Goal: Navigation & Orientation: Find specific page/section

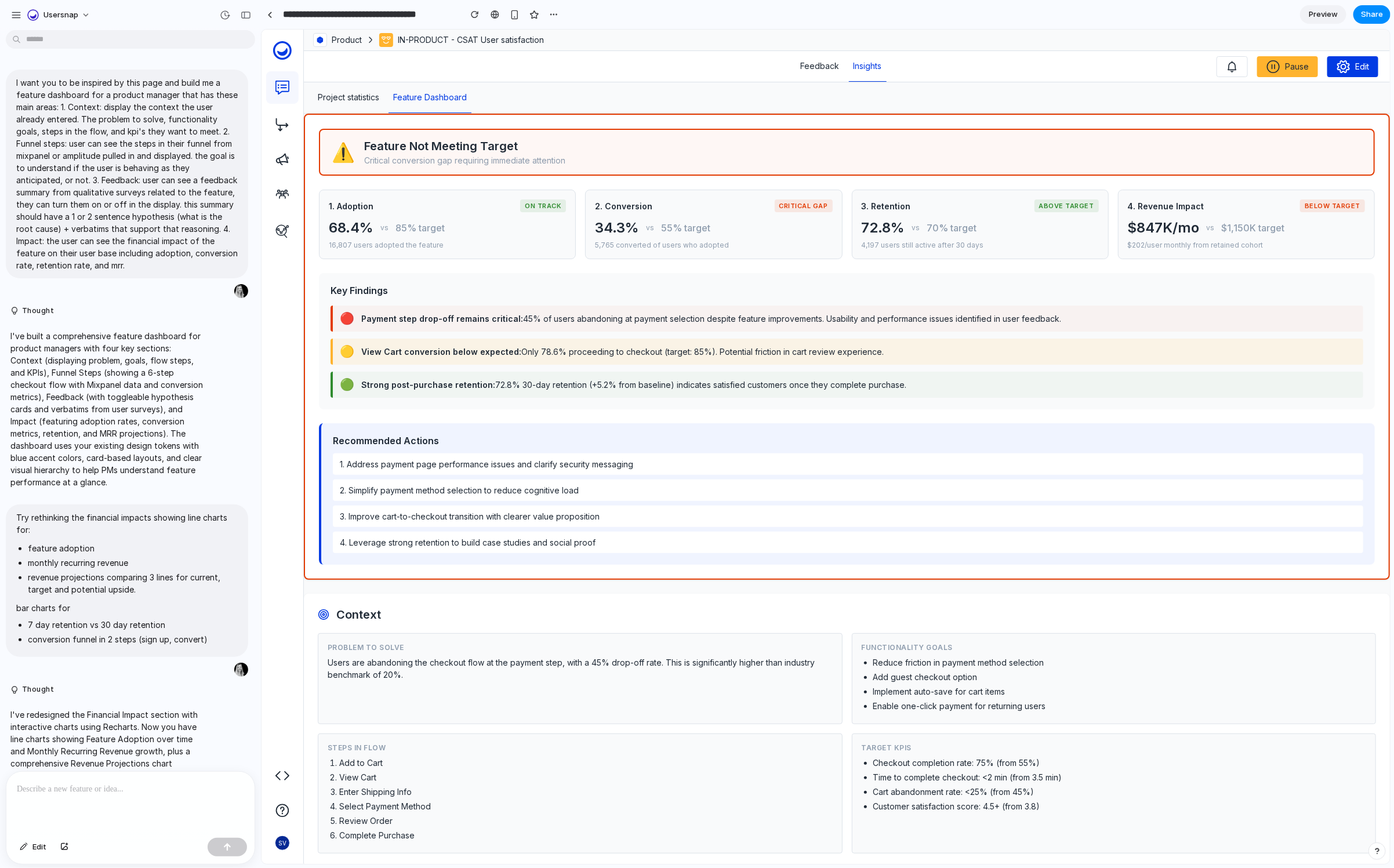
scroll to position [1353, 0]
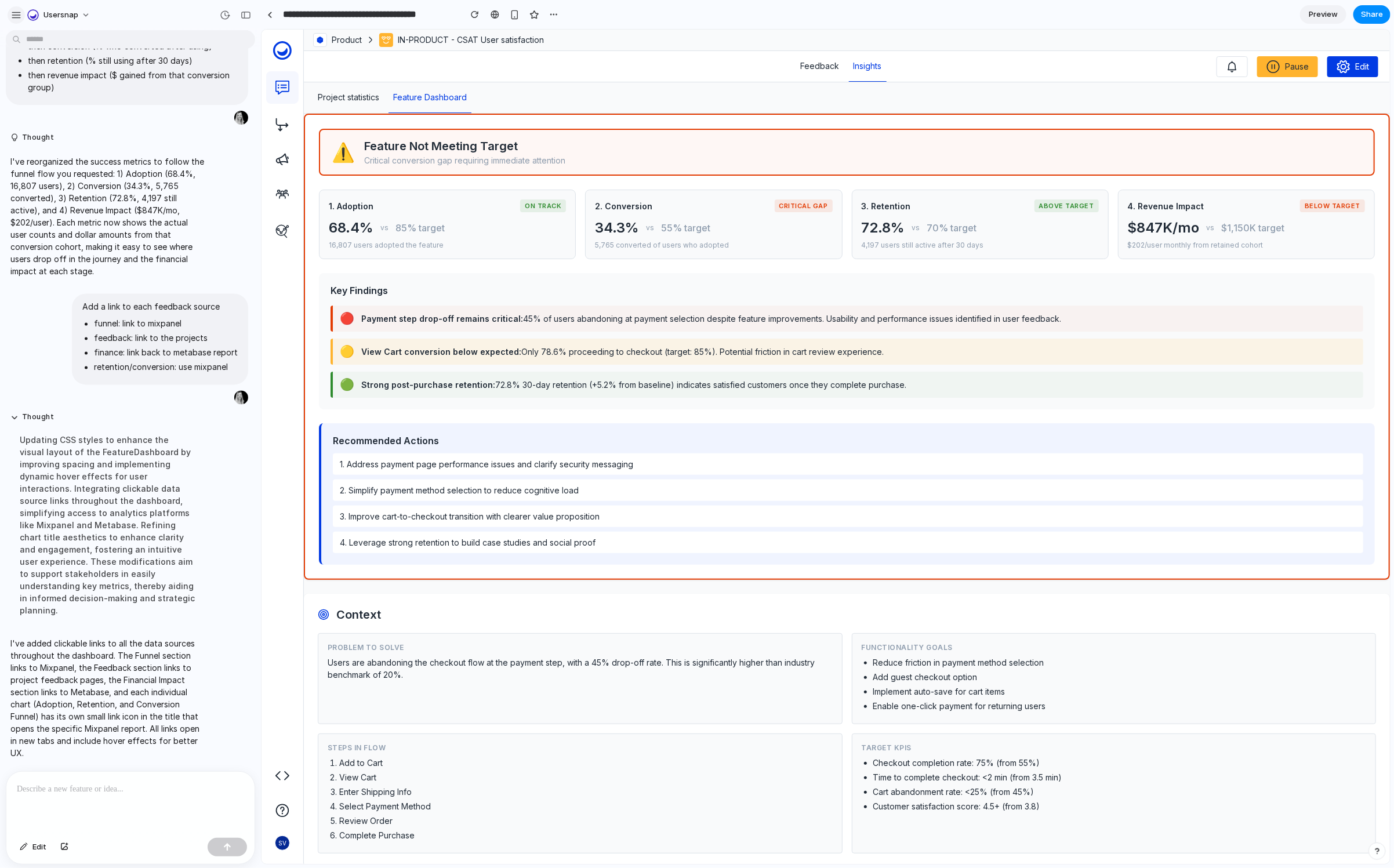
click at [18, 17] on div "button" at bounding box center [16, 15] width 11 height 11
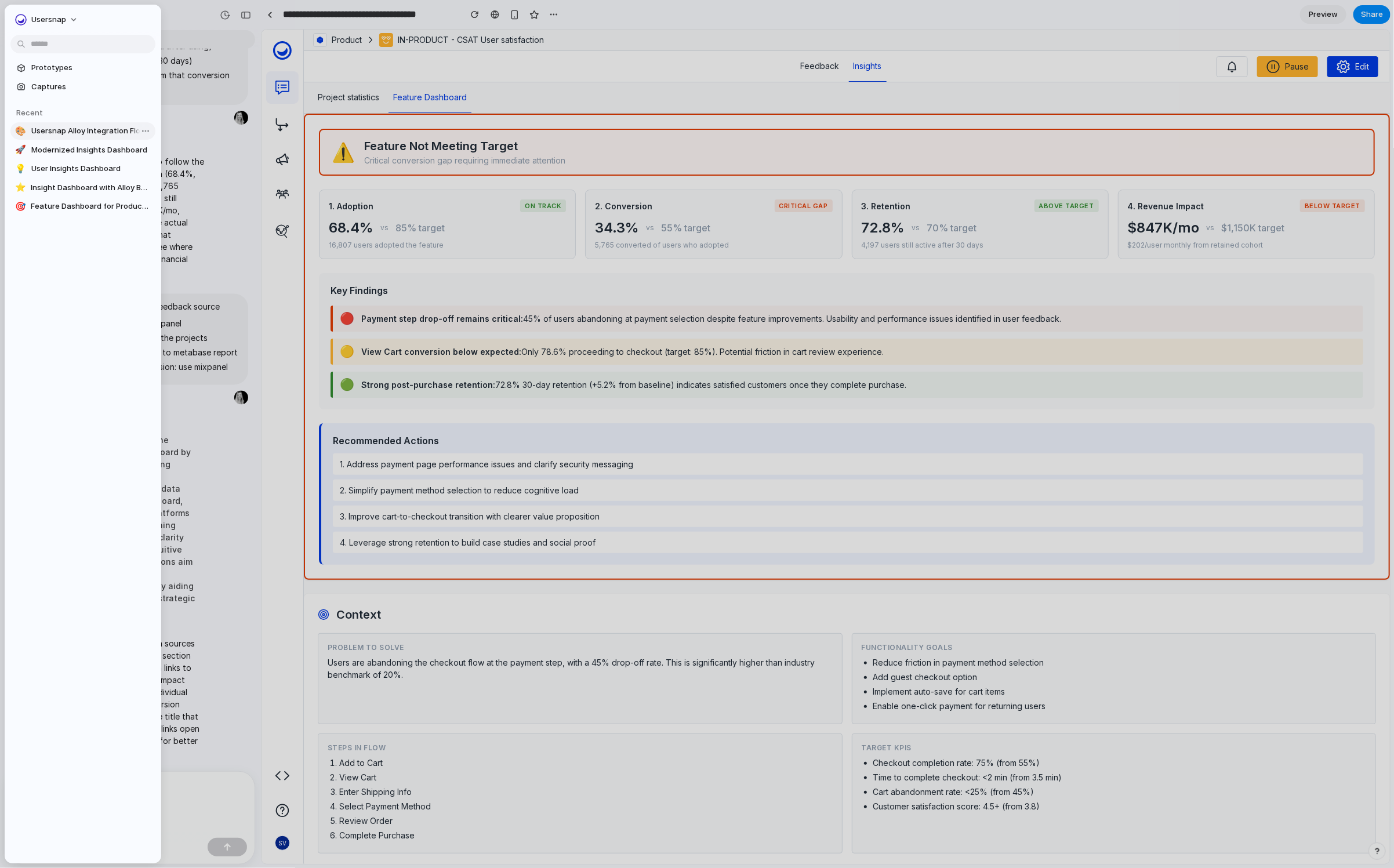
click at [62, 127] on span "Usersnap Alloy Integration Flow" at bounding box center [91, 131] width 119 height 12
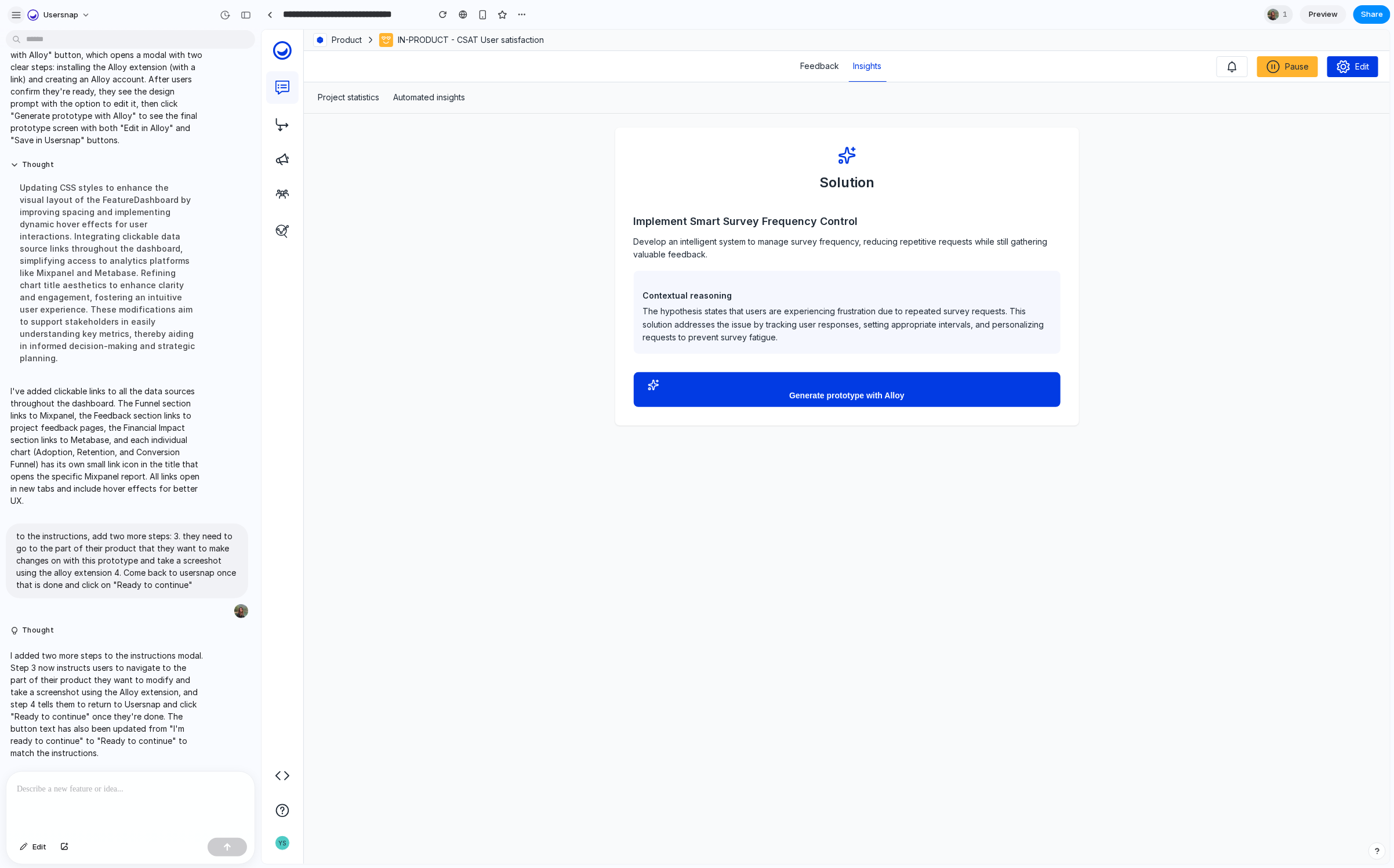
click at [11, 14] on div "button" at bounding box center [16, 15] width 11 height 11
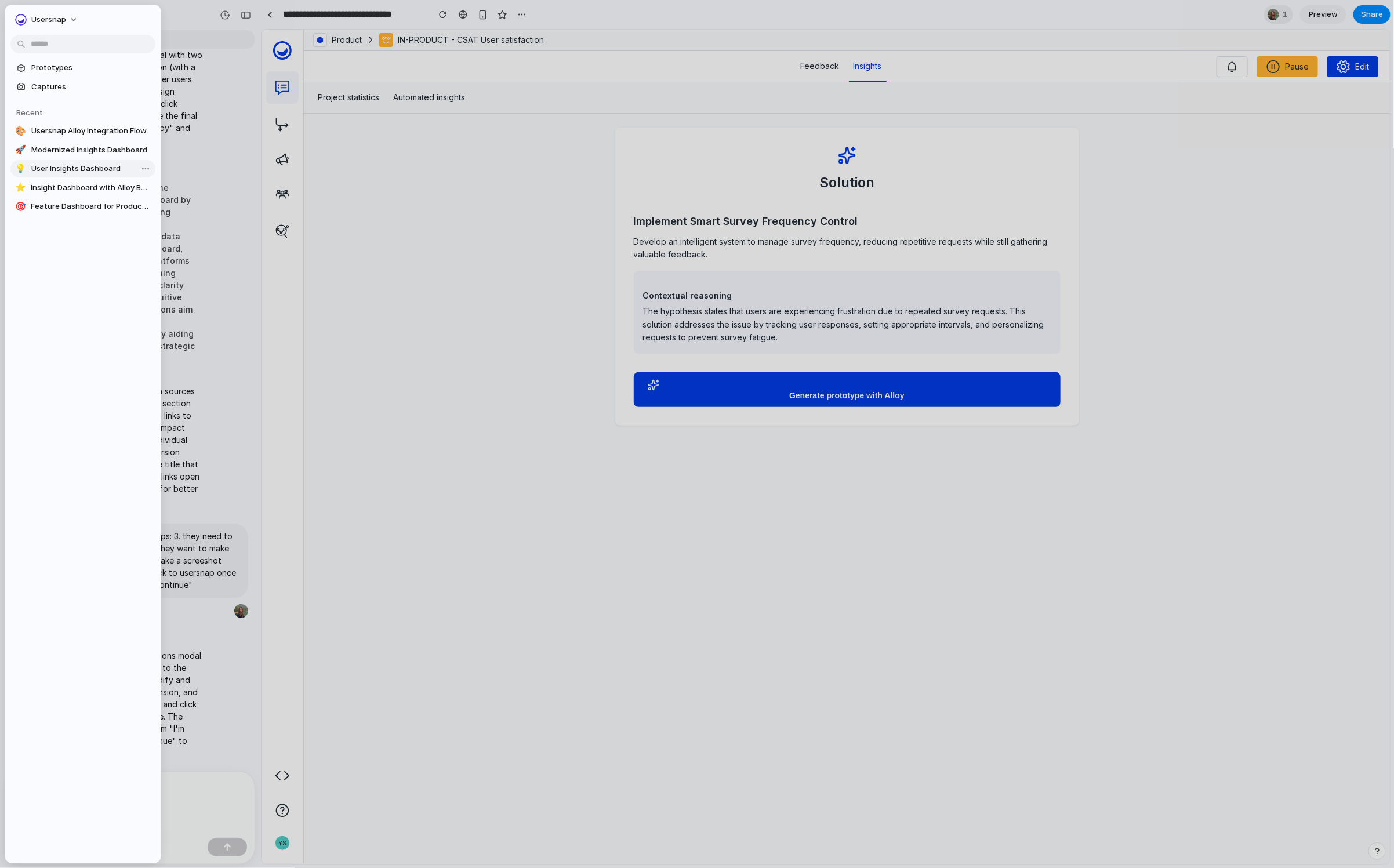
click at [66, 163] on span "User Insights Dashboard" at bounding box center [91, 169] width 119 height 12
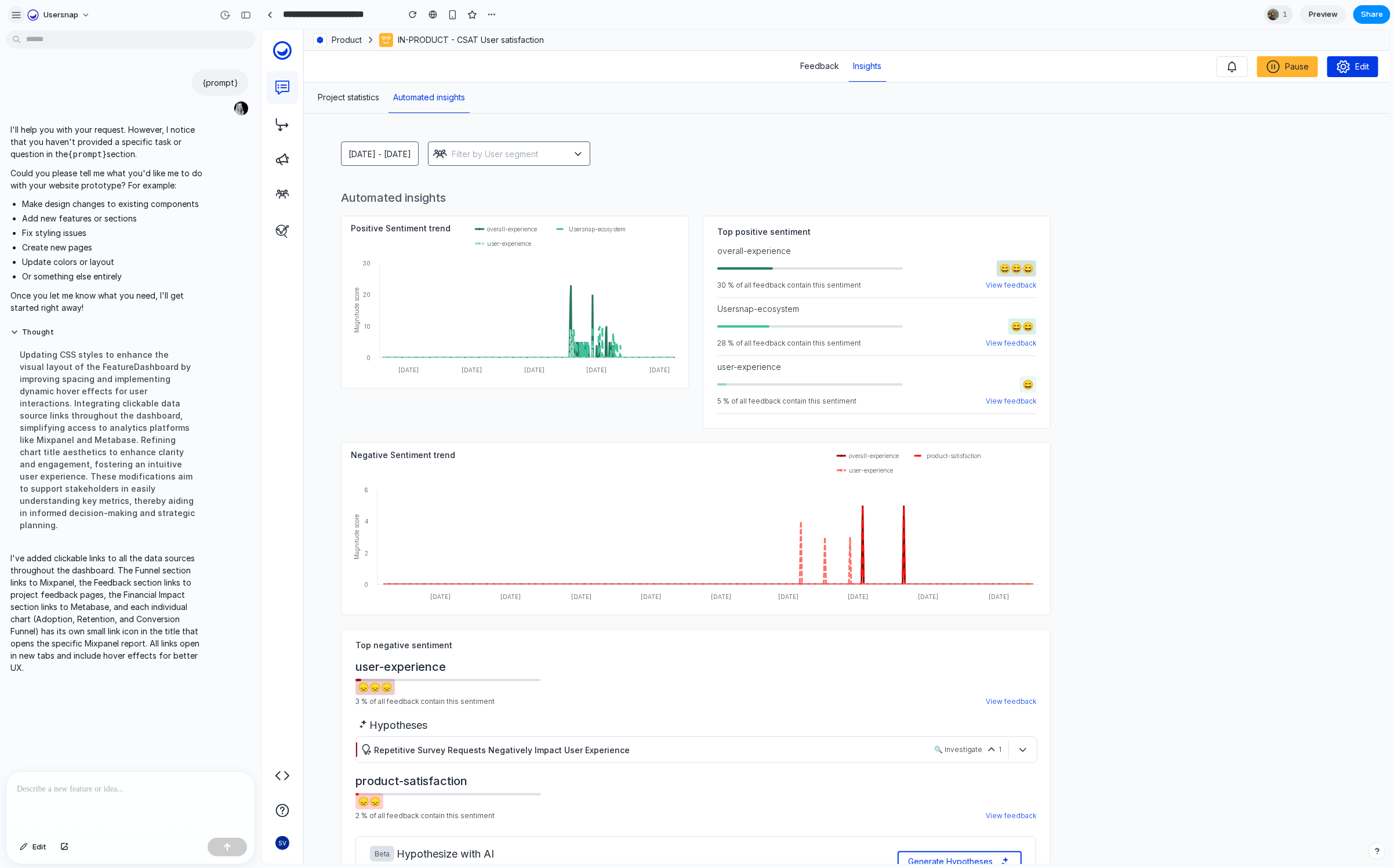
click at [20, 11] on div "button" at bounding box center [16, 15] width 11 height 11
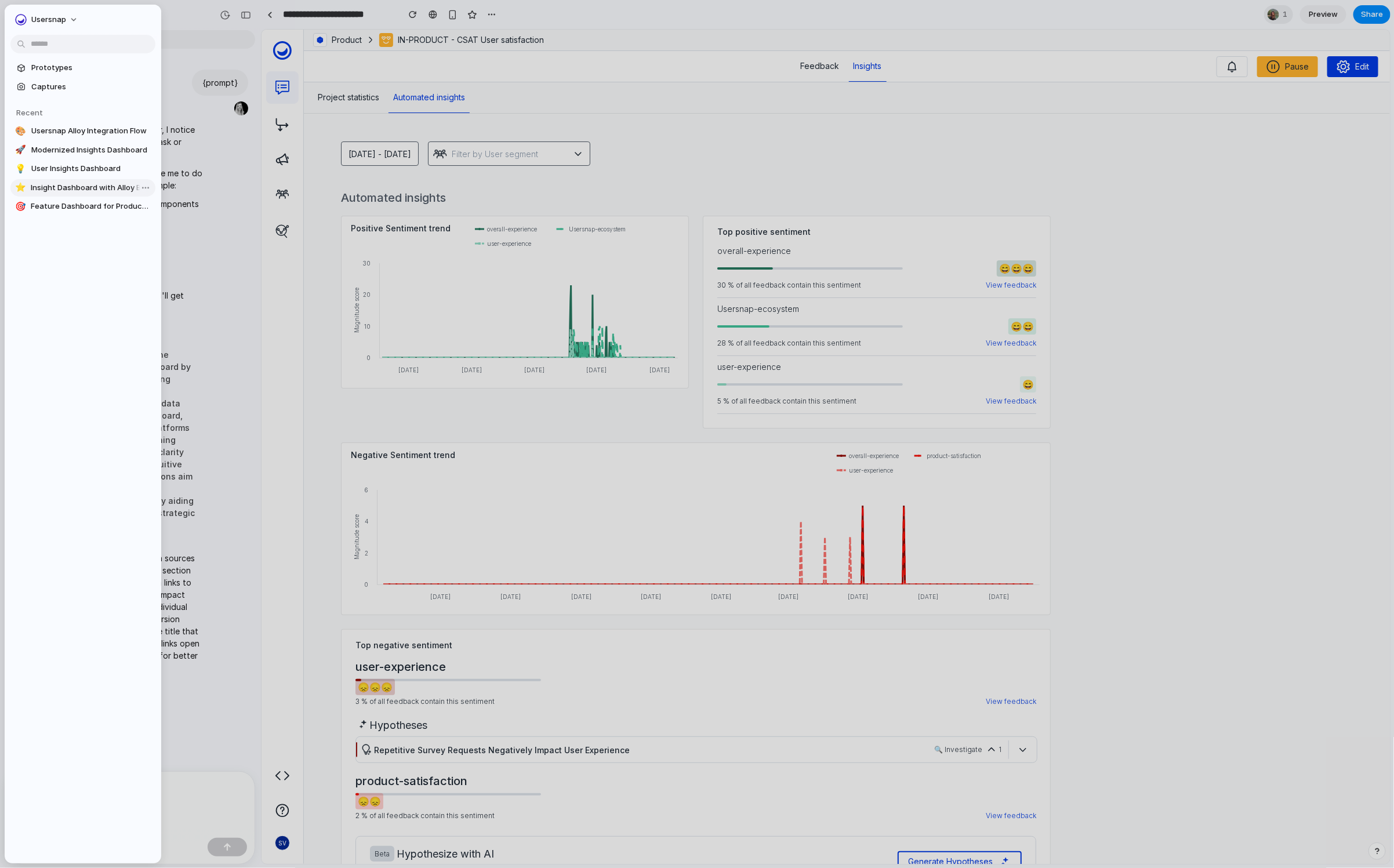
click at [88, 187] on span "Insight Dashboard with Alloy Button" at bounding box center [90, 188] width 120 height 12
type input "**********"
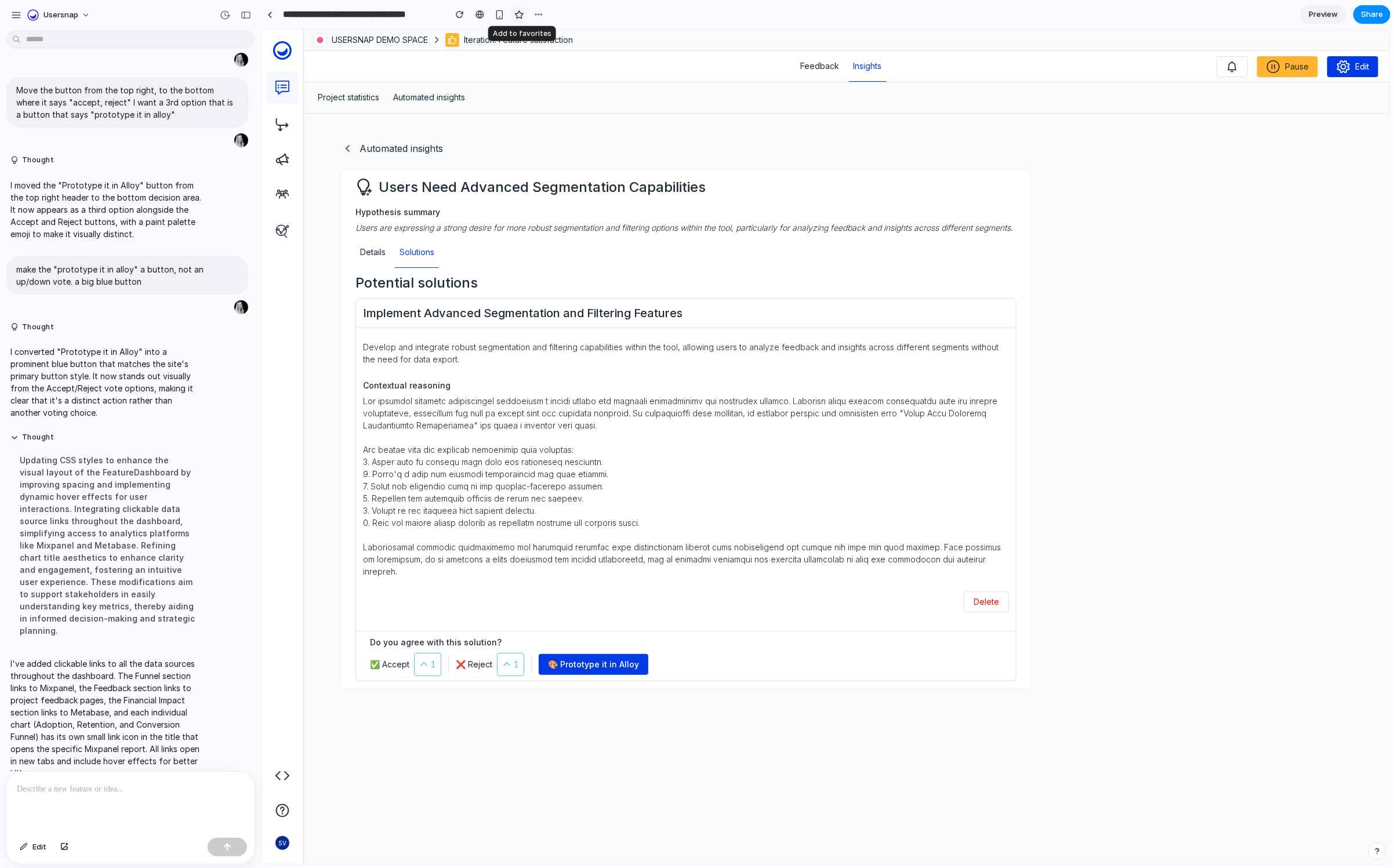
click at [519, 14] on div "button" at bounding box center [519, 14] width 10 height 10
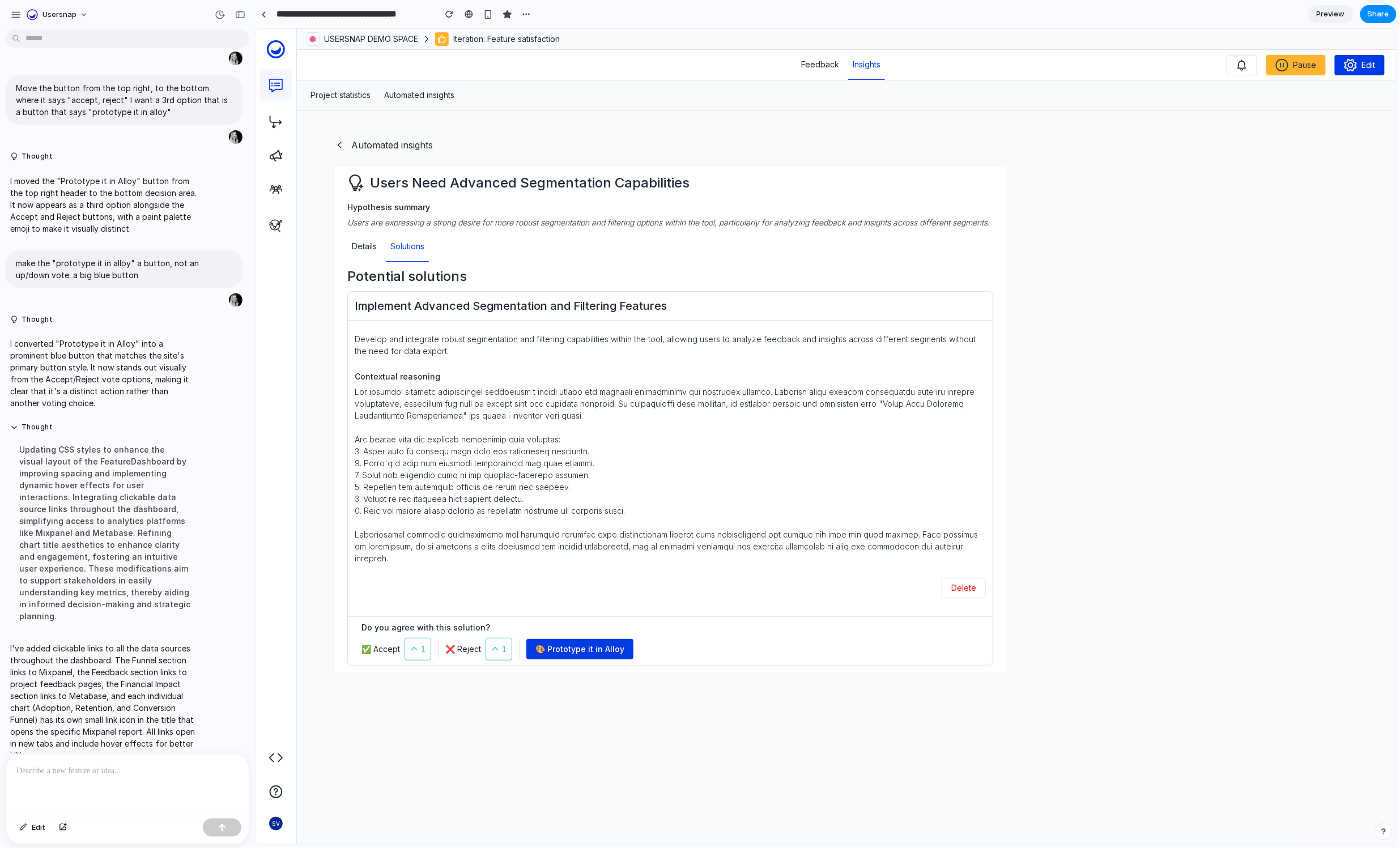
scroll to position [271, 0]
click at [63, 781] on div at bounding box center [127, 784] width 242 height 60
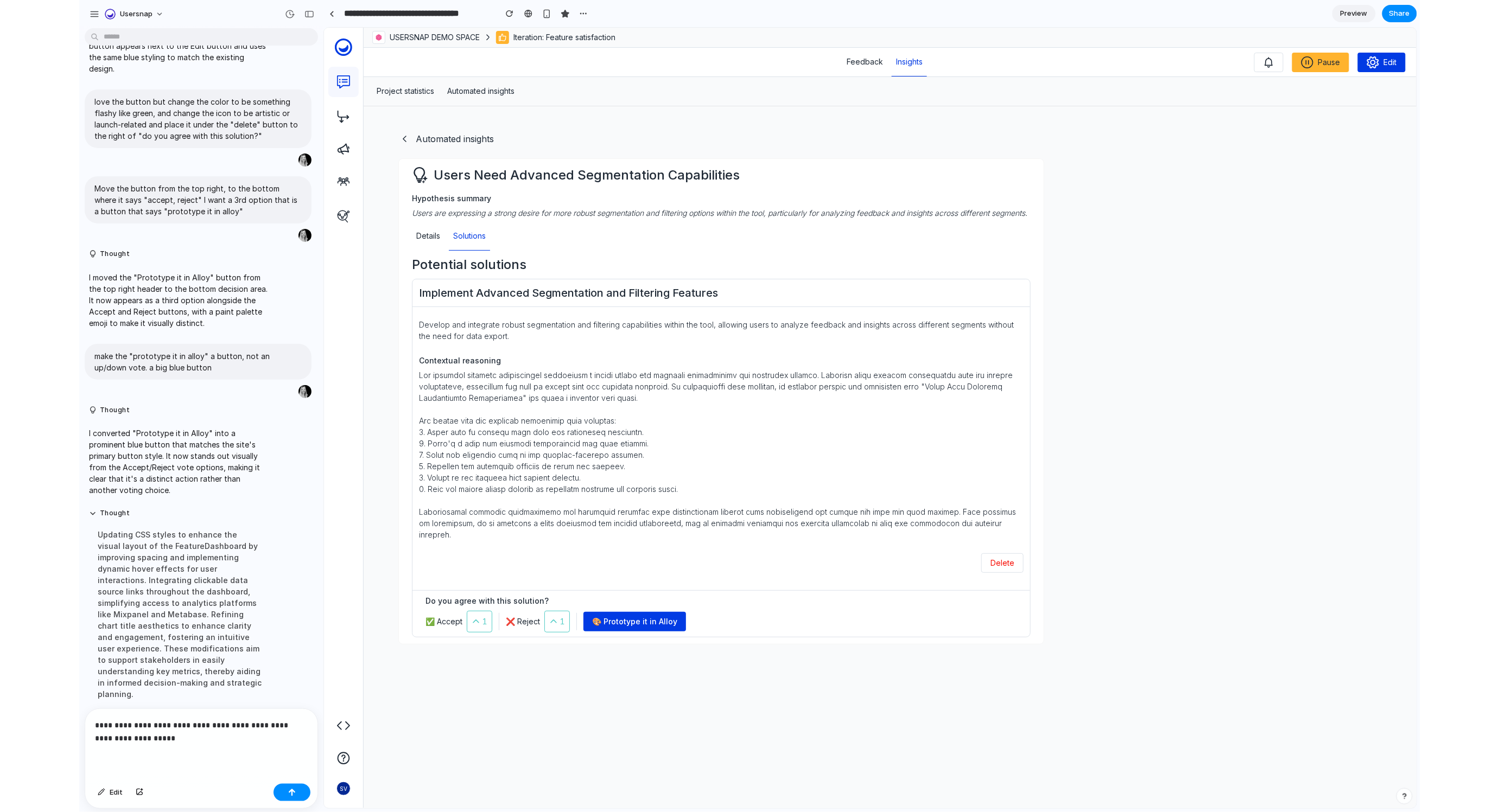
scroll to position [272, 0]
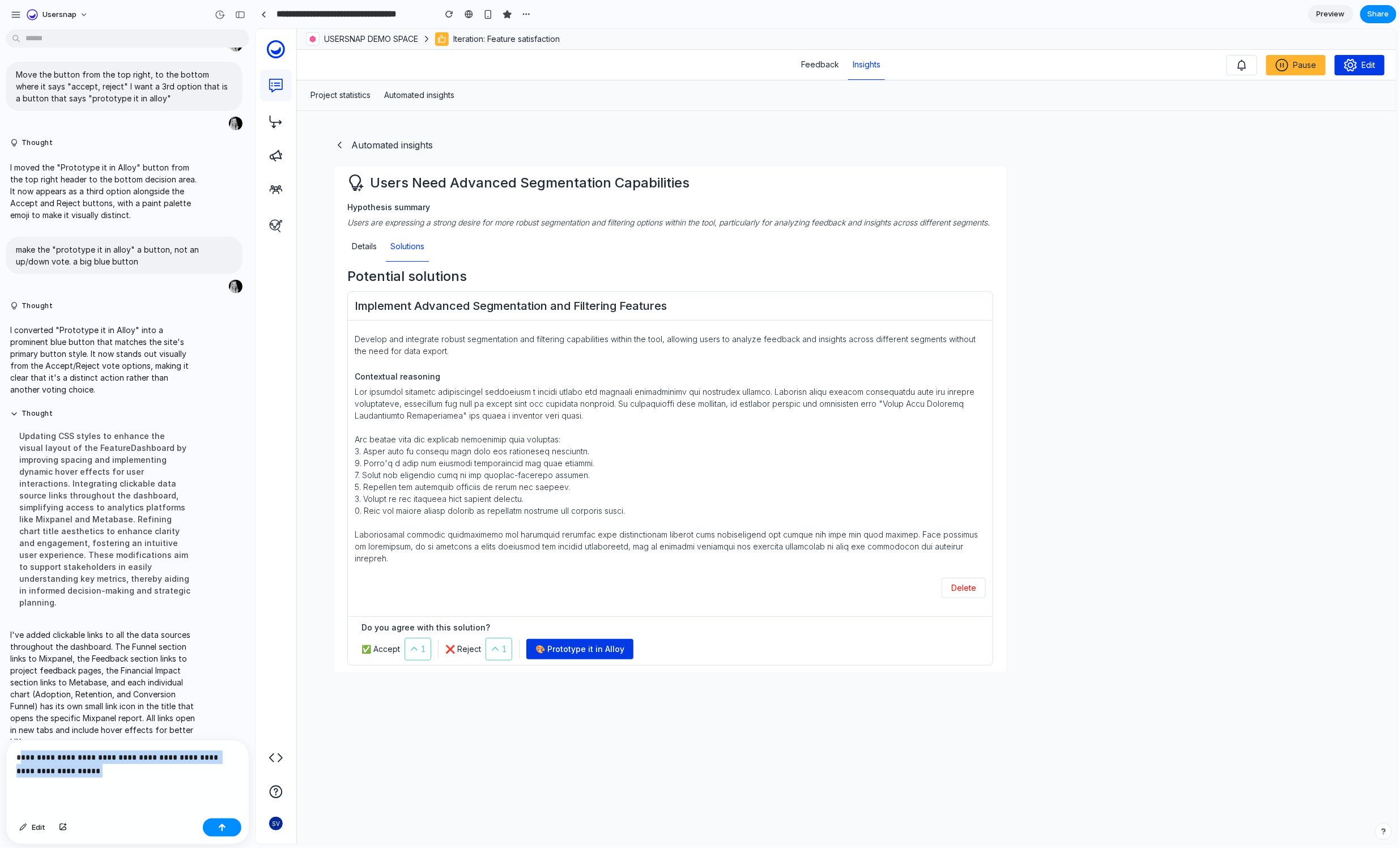
drag, startPoint x: 20, startPoint y: 756, endPoint x: 138, endPoint y: 780, distance: 120.4
click at [138, 780] on div "**********" at bounding box center [127, 777] width 242 height 74
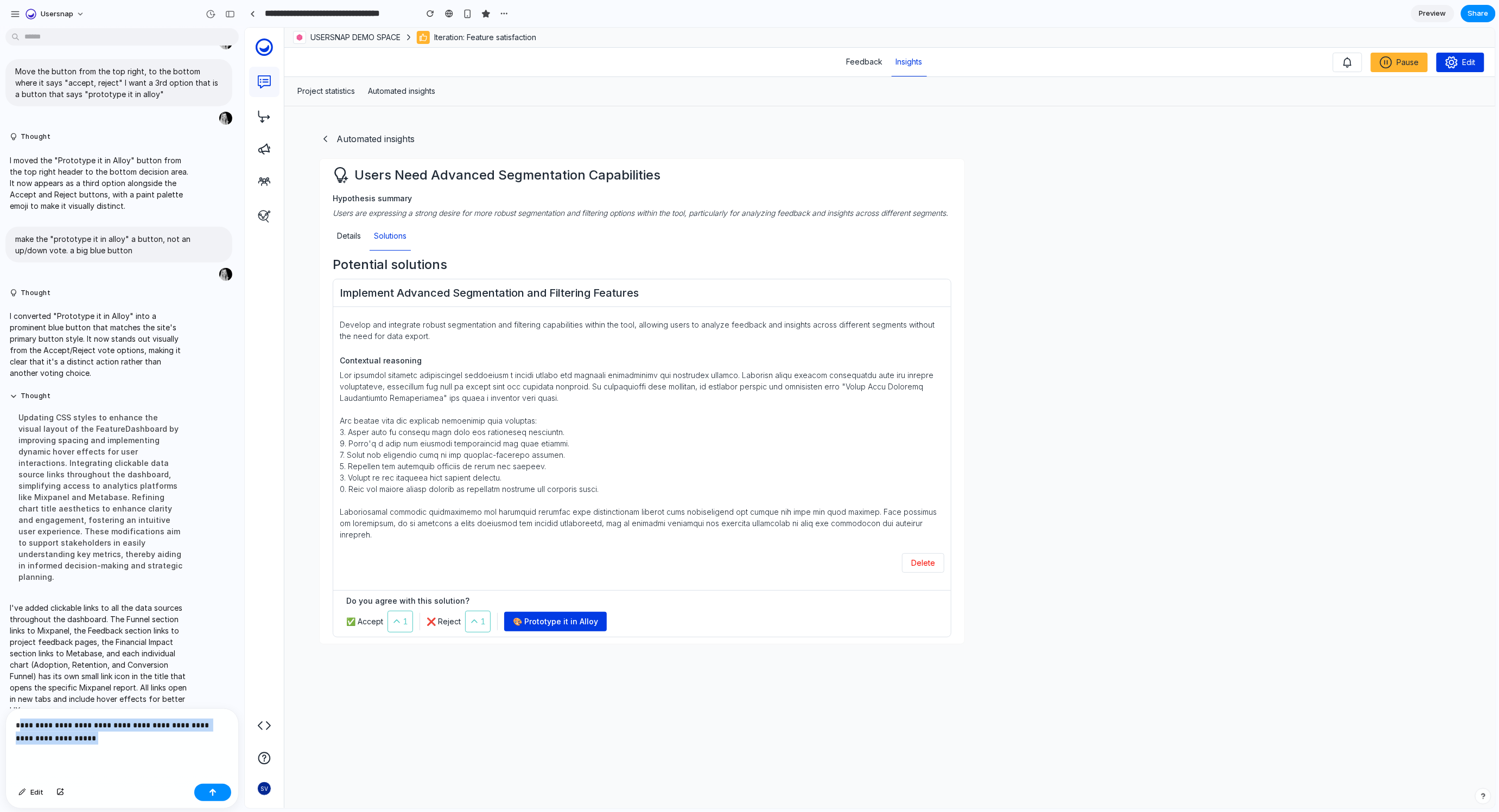
click at [121, 735] on p "**********" at bounding box center [120, 732] width 209 height 26
click at [210, 788] on div "button" at bounding box center [212, 792] width 8 height 8
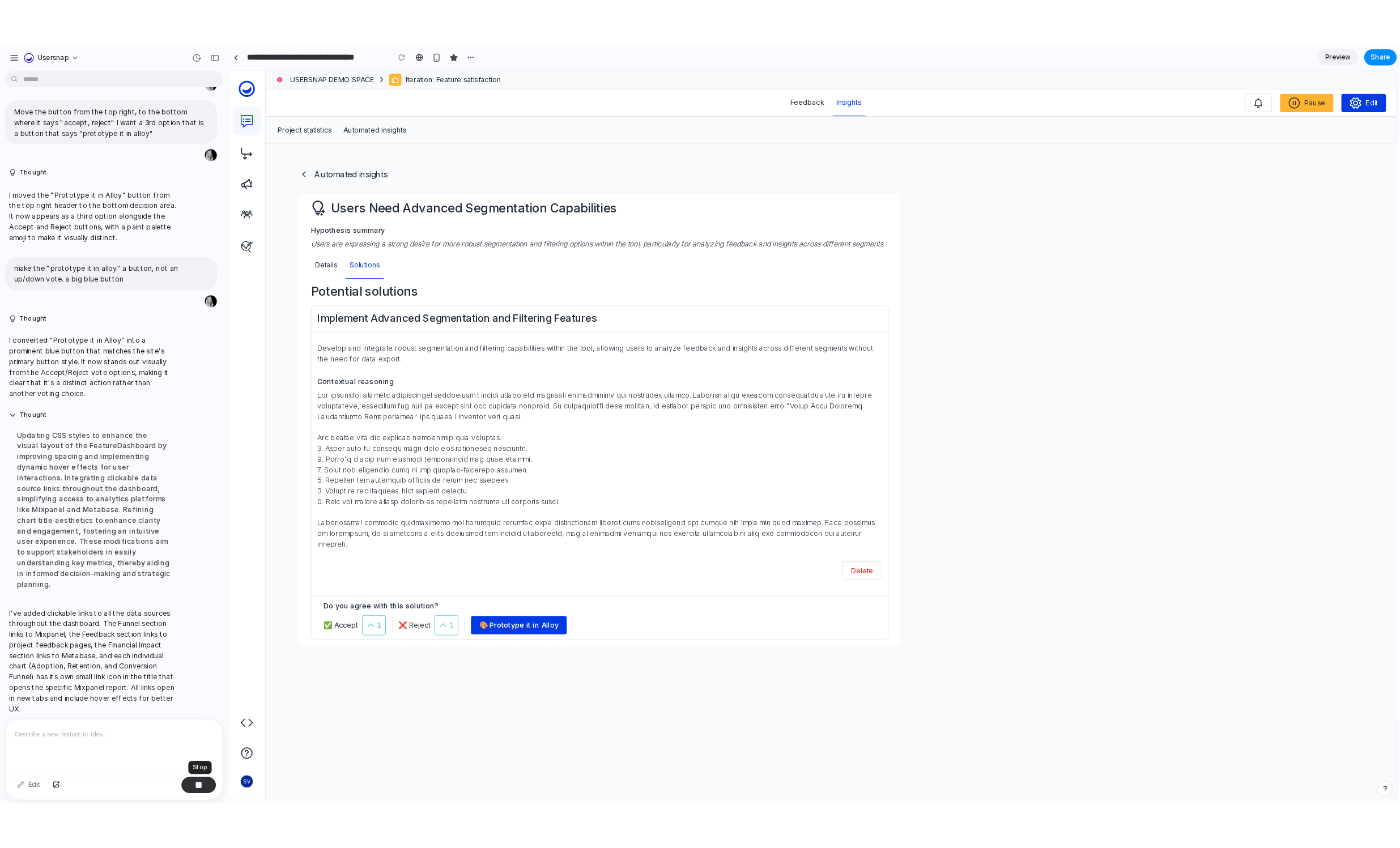
scroll to position [412, 0]
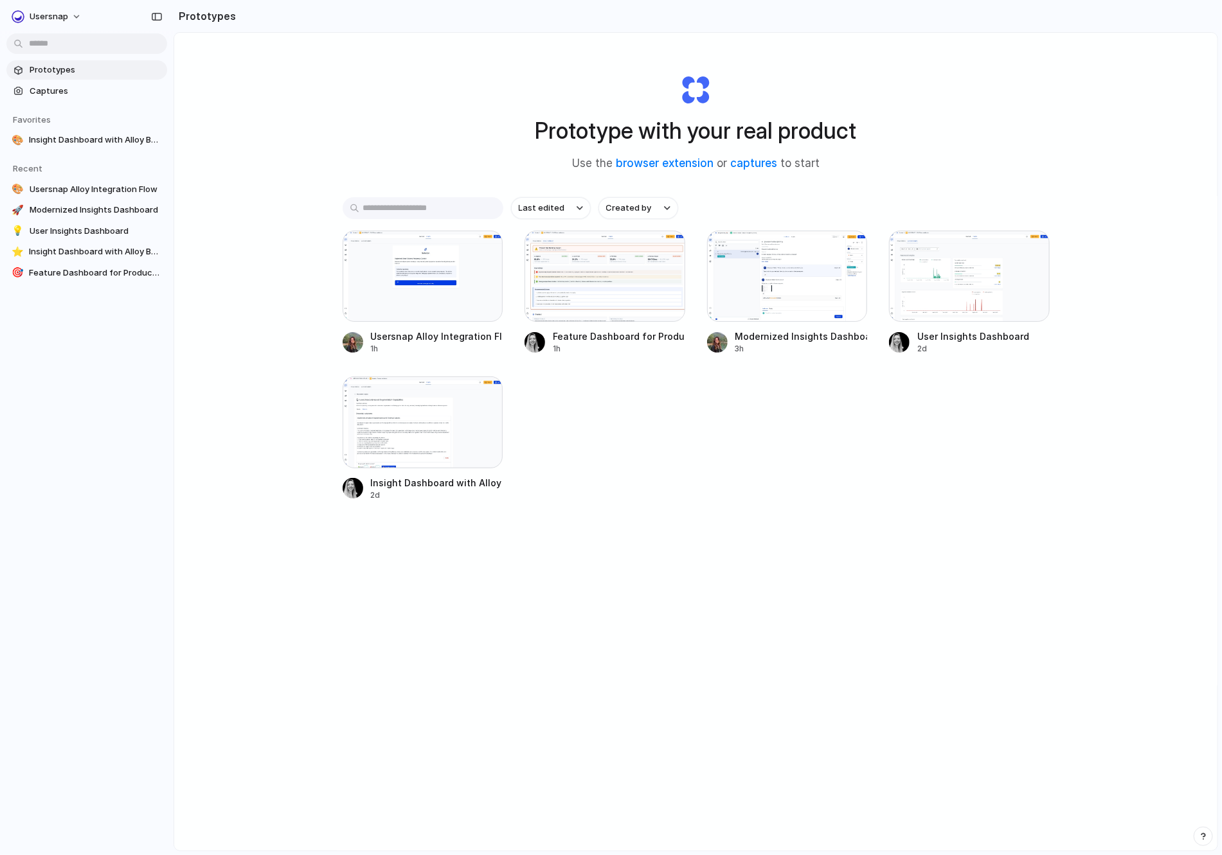
click at [674, 487] on div "Usersnap Alloy Integration Flow 1h Feature Dashboard for Product Insights 1h Mo…" at bounding box center [696, 366] width 707 height 271
click at [35, 14] on span "Usersnap" at bounding box center [49, 16] width 39 height 13
click at [269, 102] on div "Settings Invite members Change theme Sign out" at bounding box center [611, 427] width 1222 height 855
click at [1200, 841] on button "button" at bounding box center [1202, 836] width 19 height 19
click at [958, 821] on div "Prototype with your real product Use the browser extension or captures to start…" at bounding box center [695, 476] width 1043 height 886
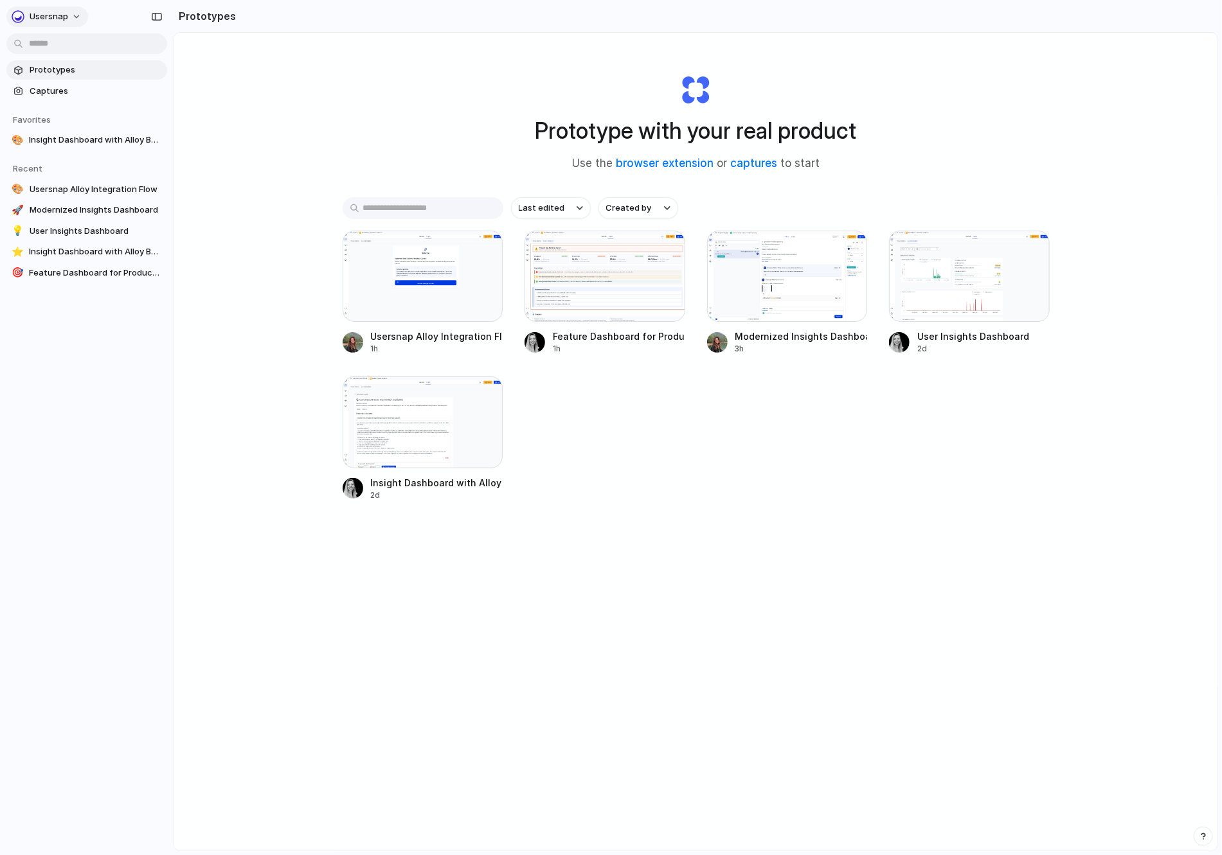
click at [46, 15] on span "Usersnap" at bounding box center [49, 16] width 39 height 13
click at [62, 107] on span "Sign out" at bounding box center [47, 107] width 34 height 13
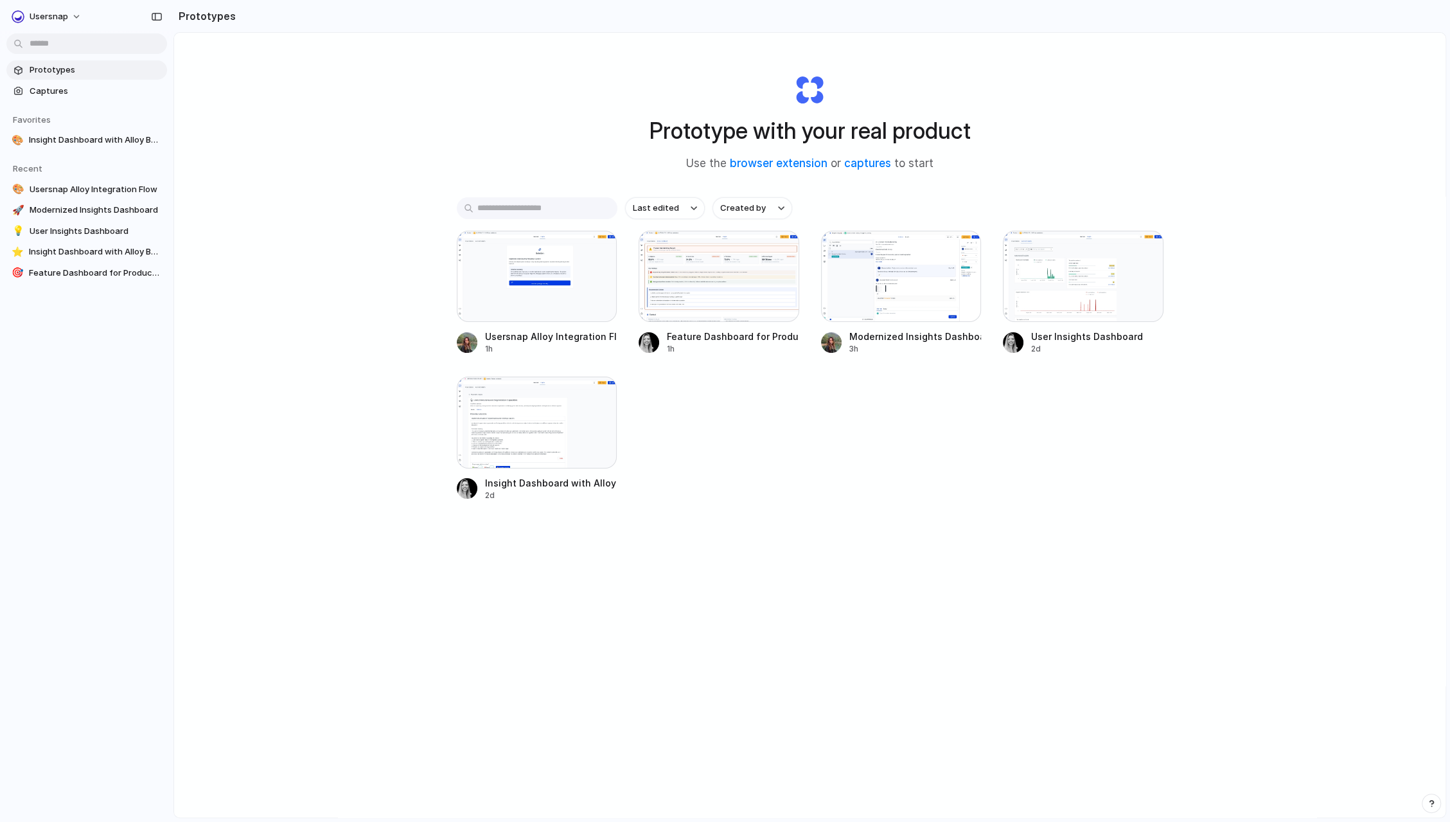
click at [289, 98] on div "Prototype with your real product Use the browser extension or captures to start…" at bounding box center [810, 459] width 1272 height 853
click at [862, 165] on link "captures" at bounding box center [867, 163] width 47 height 13
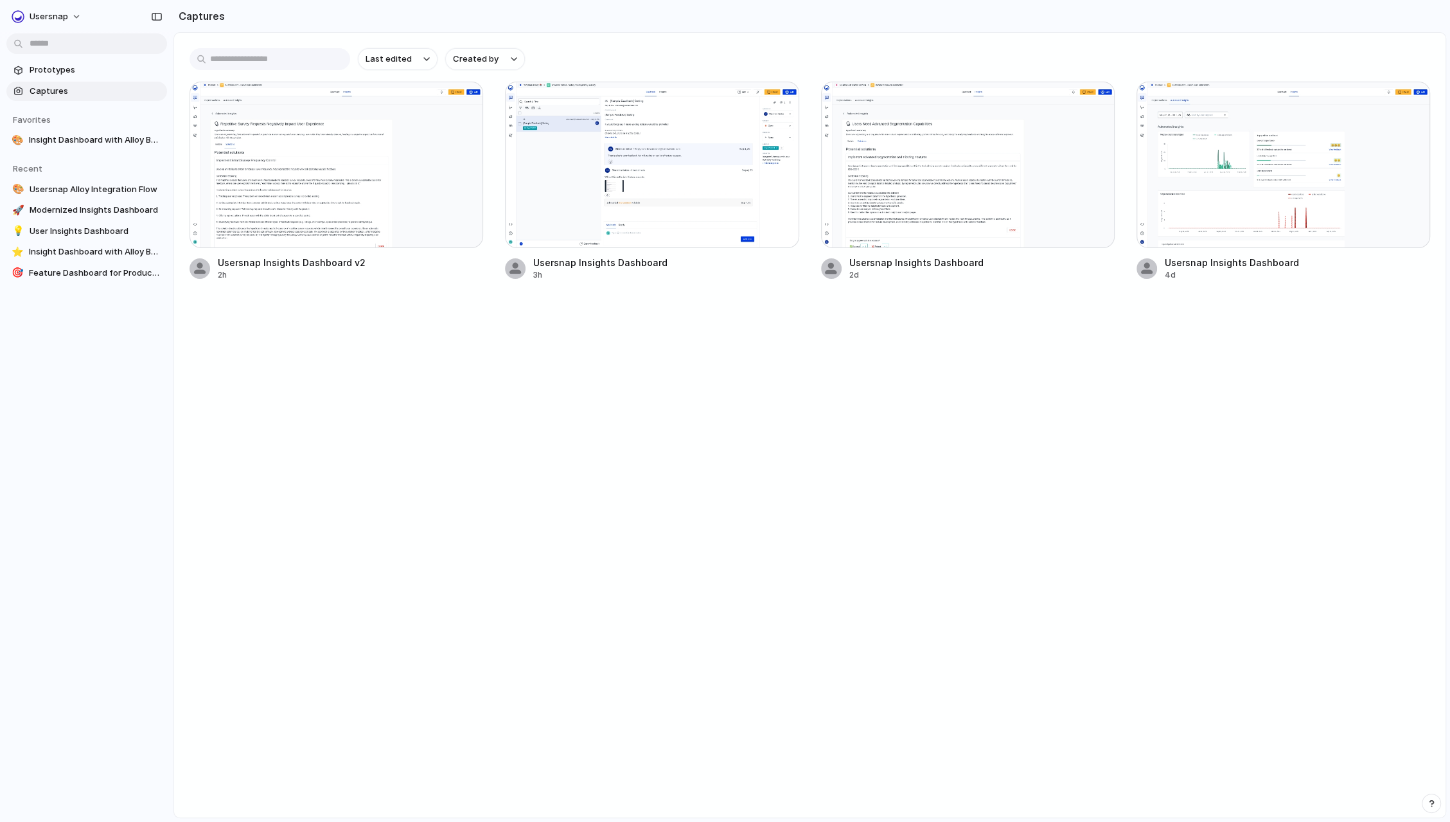
click at [1030, 397] on main "Last edited Created by Usersnap Insights Dashboard v2 2h Usersnap Insights Dash…" at bounding box center [810, 425] width 1273 height 786
click at [639, 481] on main "Last edited Created by Usersnap Insights Dashboard v2 2h Usersnap Insights Dash…" at bounding box center [810, 425] width 1273 height 786
click at [648, 382] on main "Last edited Created by Usersnap Insights Dashboard v2 2h Usersnap Insights Dash…" at bounding box center [810, 425] width 1273 height 786
